Goal: Navigation & Orientation: Find specific page/section

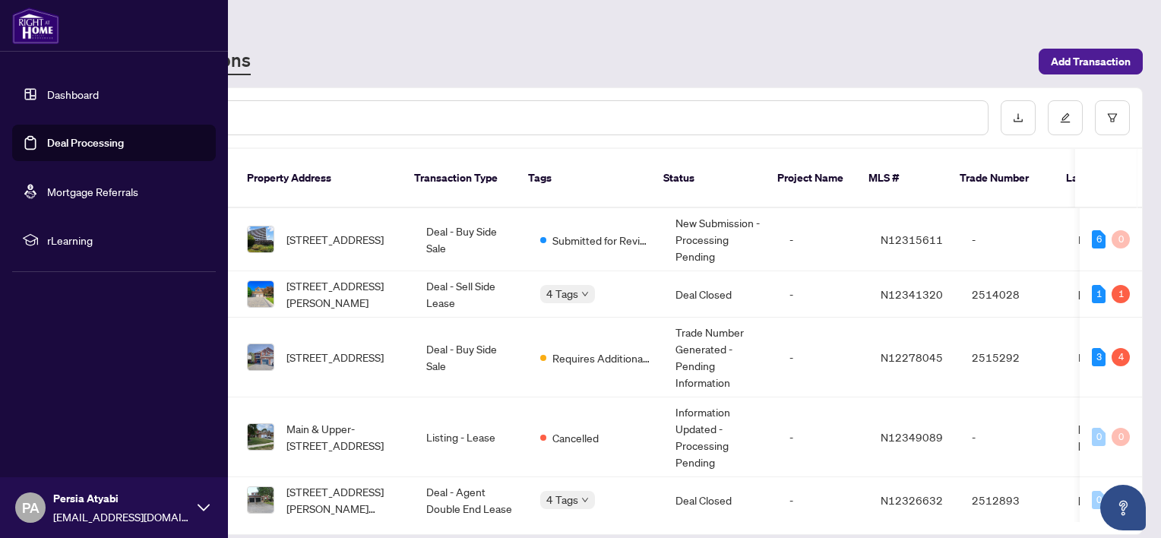
click at [58, 97] on link "Dashboard" at bounding box center [73, 94] width 52 height 14
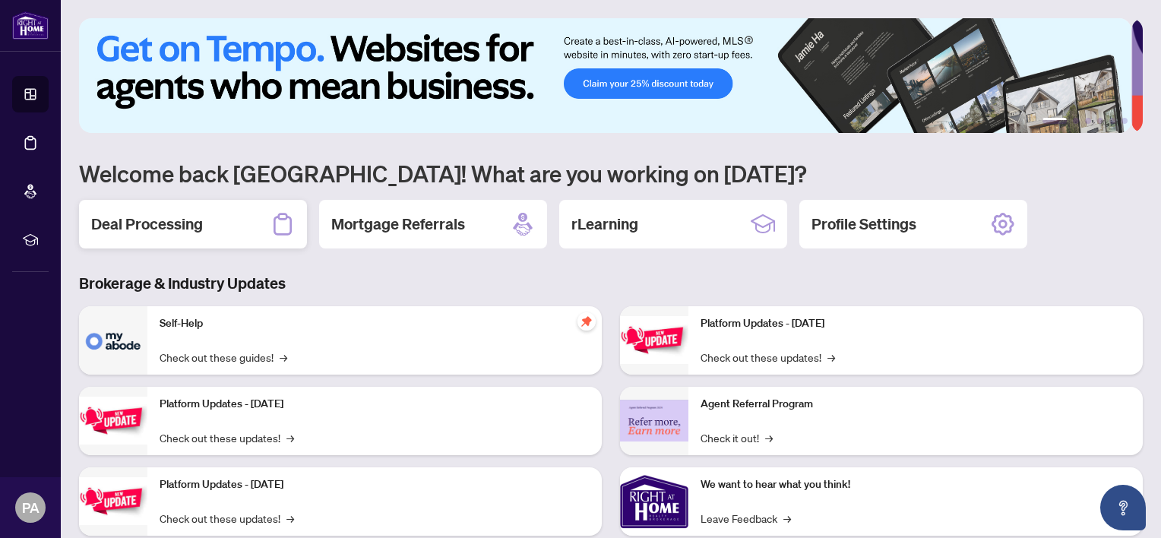
click at [152, 219] on h2 "Deal Processing" at bounding box center [147, 224] width 112 height 21
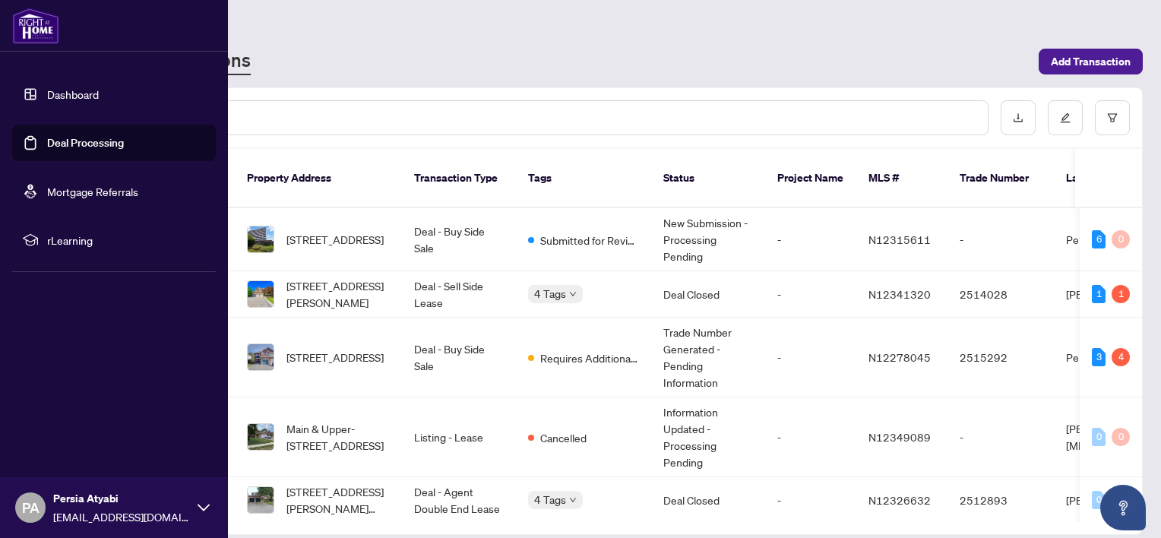
click at [73, 93] on link "Dashboard" at bounding box center [73, 94] width 52 height 14
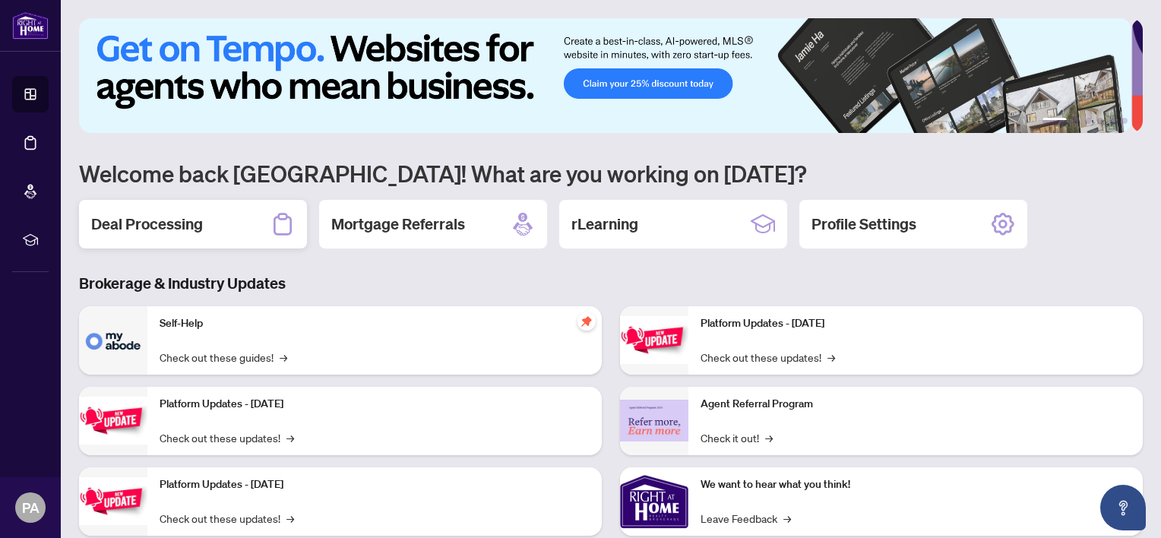
click at [180, 220] on h2 "Deal Processing" at bounding box center [147, 224] width 112 height 21
